Goal: Task Accomplishment & Management: Use online tool/utility

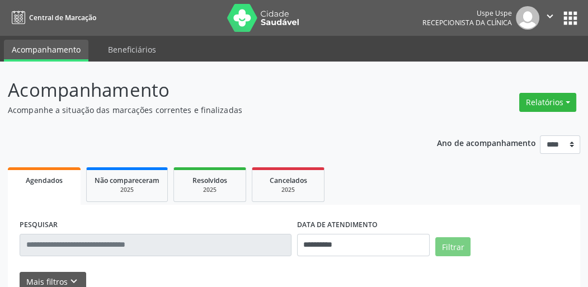
click at [548, 100] on button "Relatórios" at bounding box center [547, 102] width 57 height 19
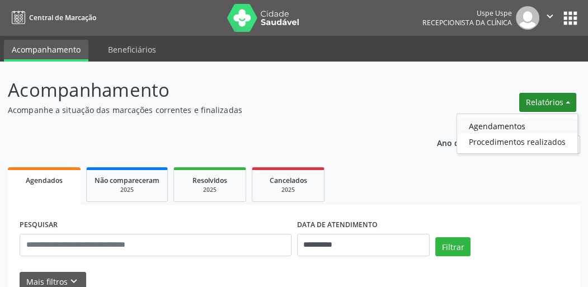
click at [506, 124] on link "Agendamentos" at bounding box center [517, 126] width 120 height 16
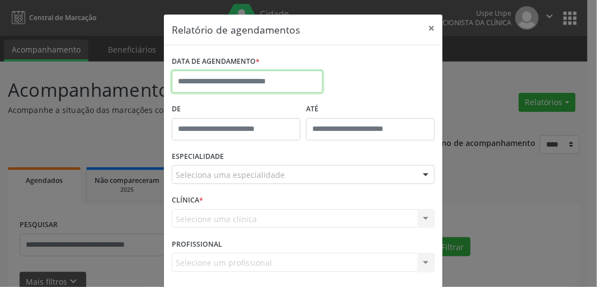
click at [246, 71] on input "text" at bounding box center [247, 81] width 151 height 22
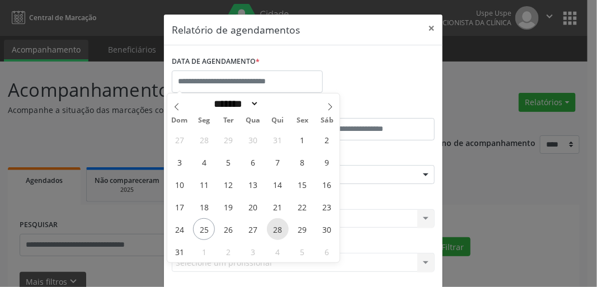
click at [277, 228] on span "28" at bounding box center [278, 229] width 22 height 22
type input "**********"
click at [277, 228] on span "28" at bounding box center [278, 229] width 22 height 22
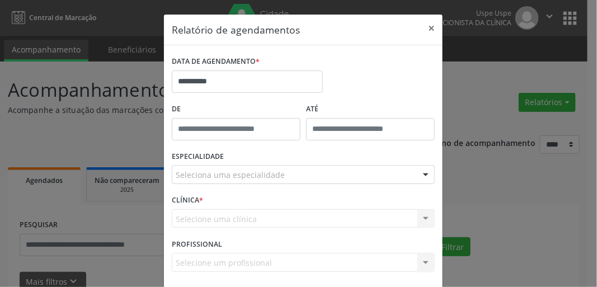
click at [235, 186] on div "ESPECIALIDADE Seleciona uma especialidade Todas as especialidades Alergologia A…" at bounding box center [303, 170] width 268 height 44
drag, startPoint x: 235, startPoint y: 184, endPoint x: 234, endPoint y: 176, distance: 8.4
click at [234, 176] on div "ESPECIALIDADE Seleciona uma especialidade Todas as especialidades Alergologia A…" at bounding box center [303, 170] width 268 height 44
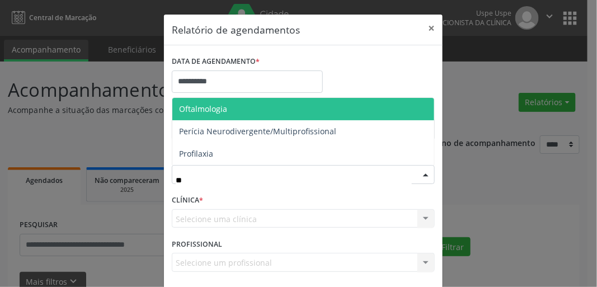
type input "***"
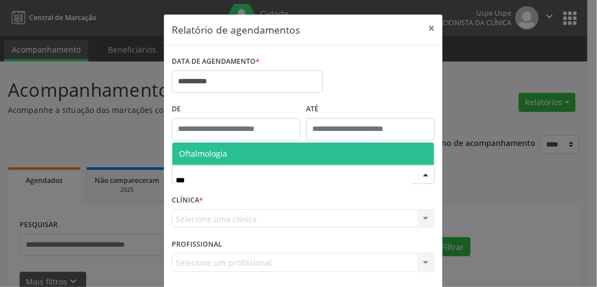
click at [260, 156] on span "Oftalmologia" at bounding box center [303, 154] width 262 height 22
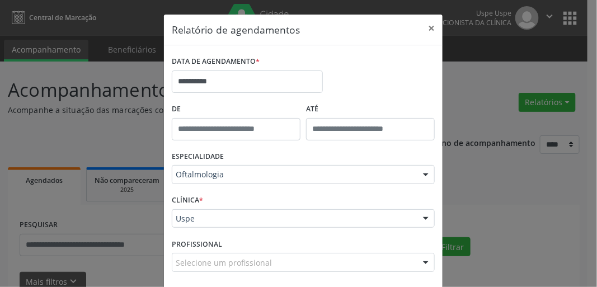
scroll to position [49, 0]
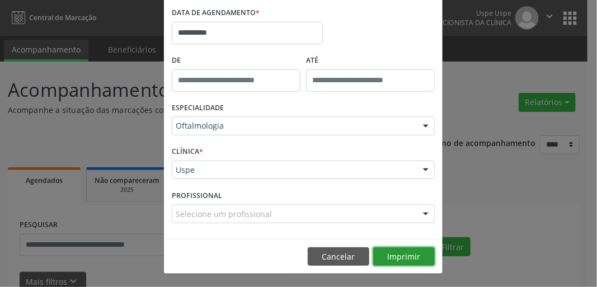
click at [394, 252] on button "Imprimir" at bounding box center [404, 256] width 62 height 19
